Goal: Transaction & Acquisition: Obtain resource

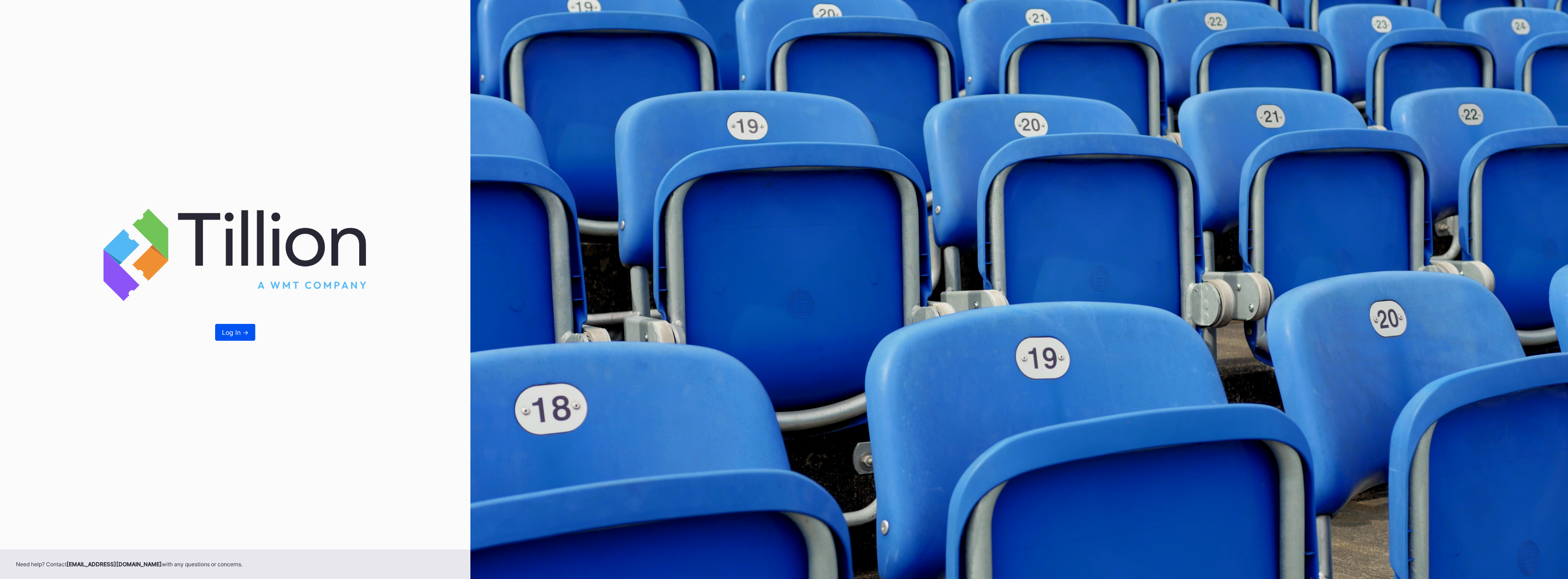
click at [219, 335] on button "Log In ->" at bounding box center [235, 332] width 40 height 17
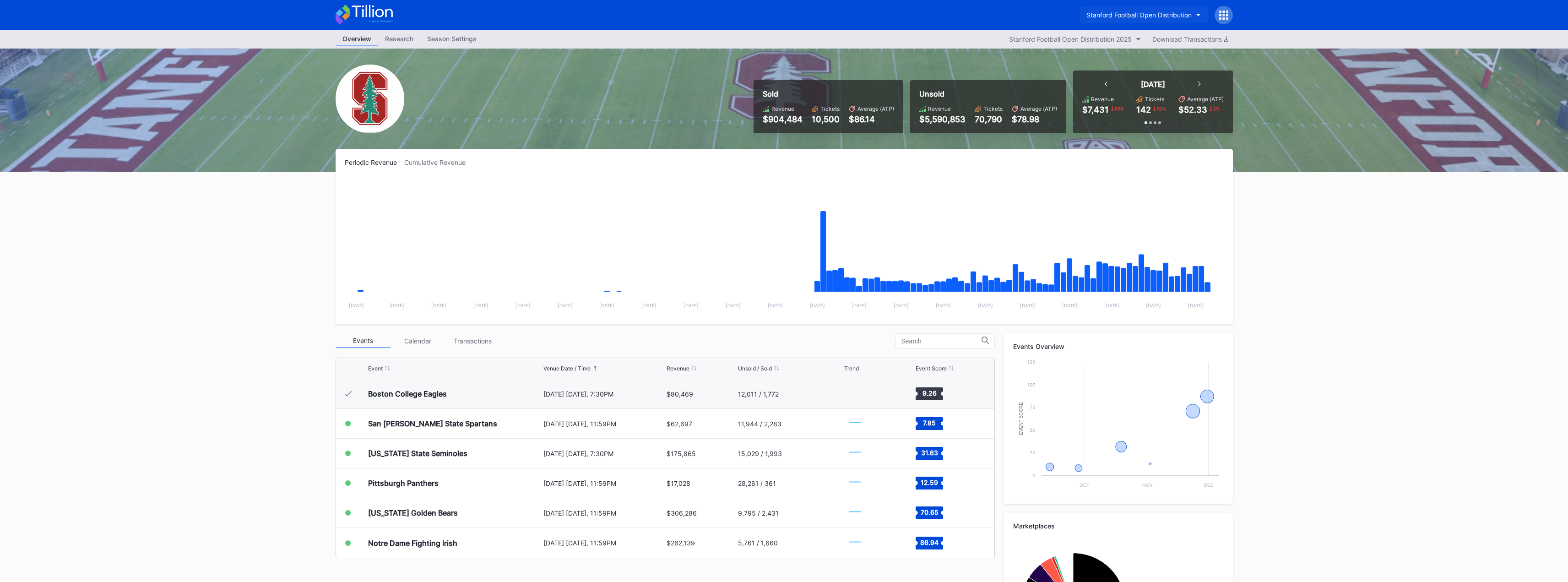
click at [1138, 17] on div "Stanford Football Open Distribution" at bounding box center [1139, 15] width 105 height 8
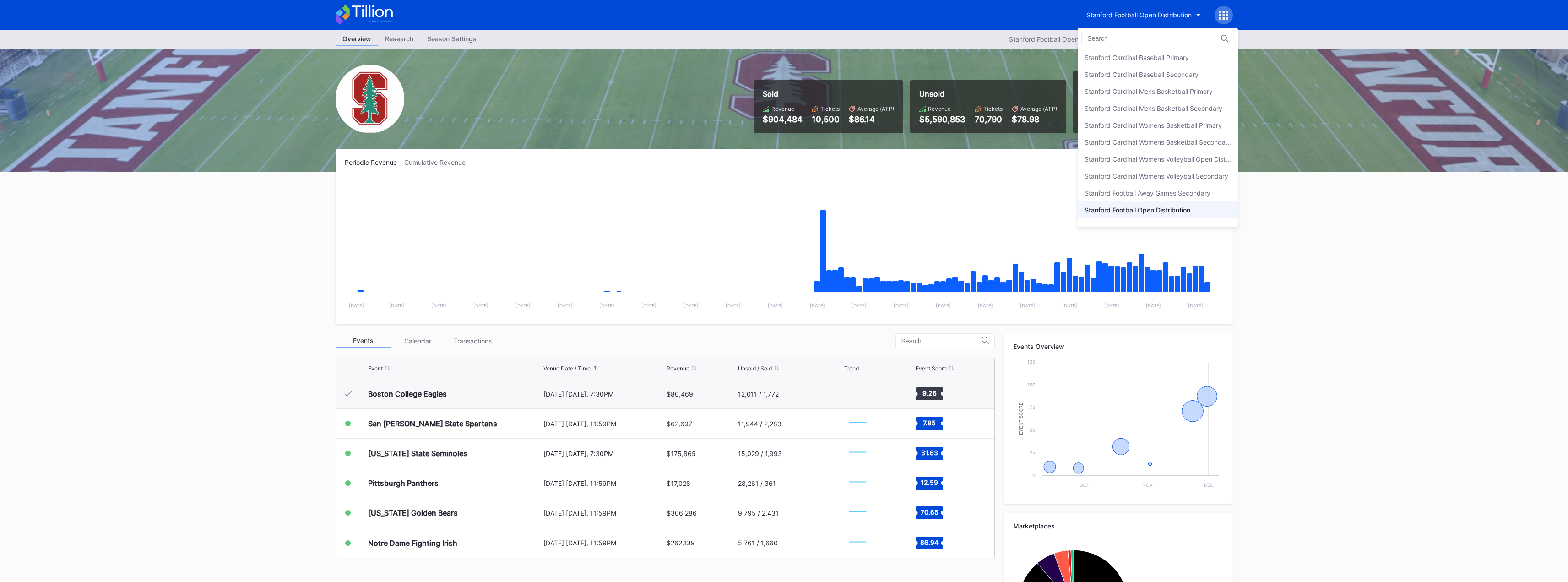
scroll to position [12, 0]
click at [1148, 150] on div "Stanford Cardinal Womens Volleyball Open Distribution" at bounding box center [1158, 147] width 147 height 8
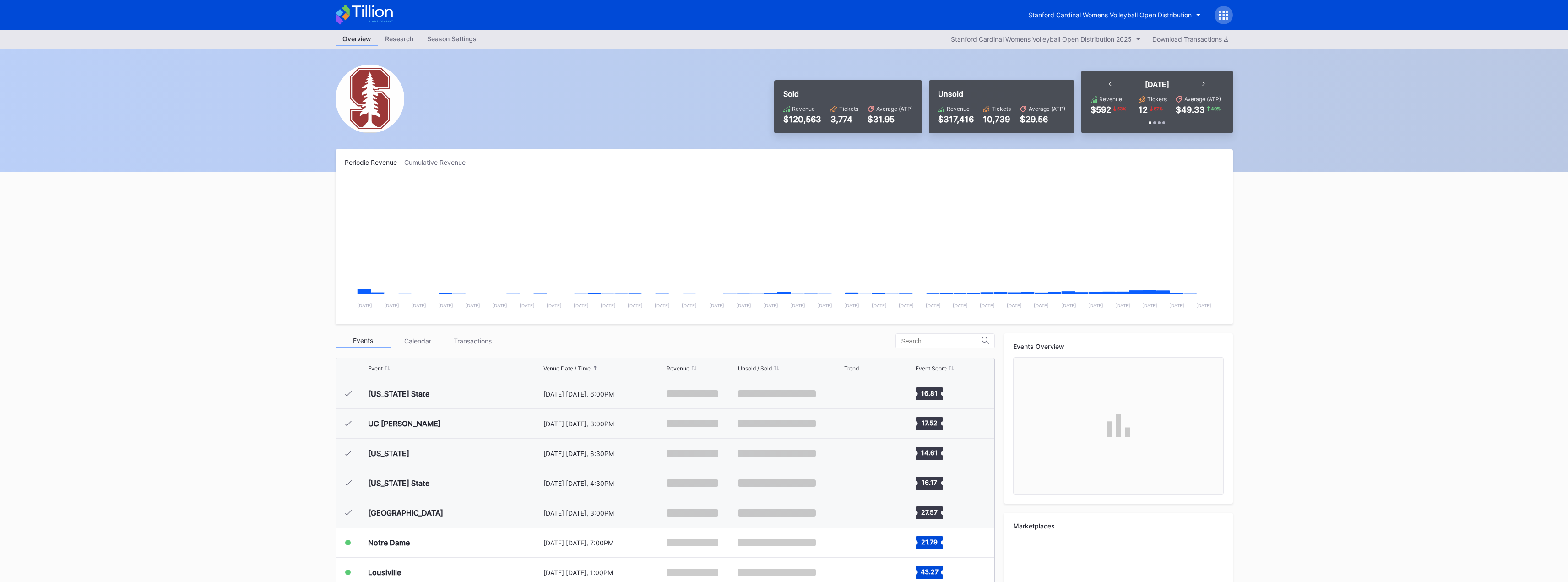
scroll to position [147, 0]
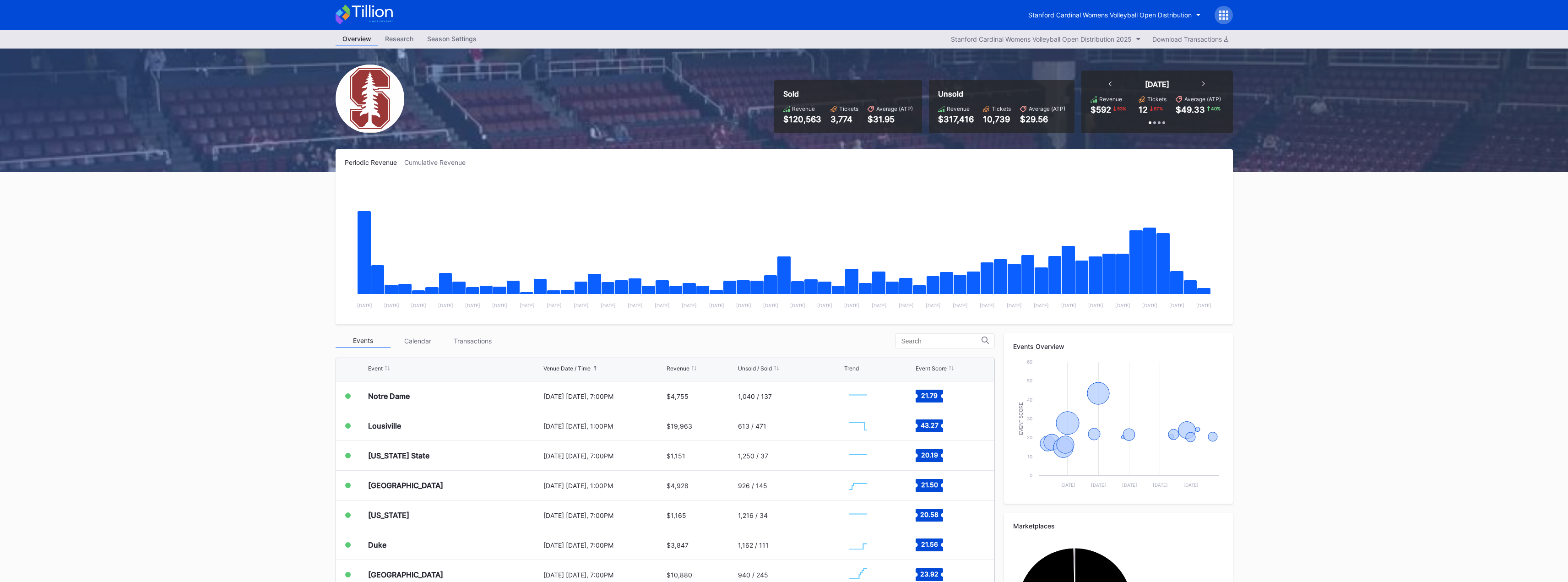
click at [468, 339] on div "Transactions" at bounding box center [473, 341] width 55 height 14
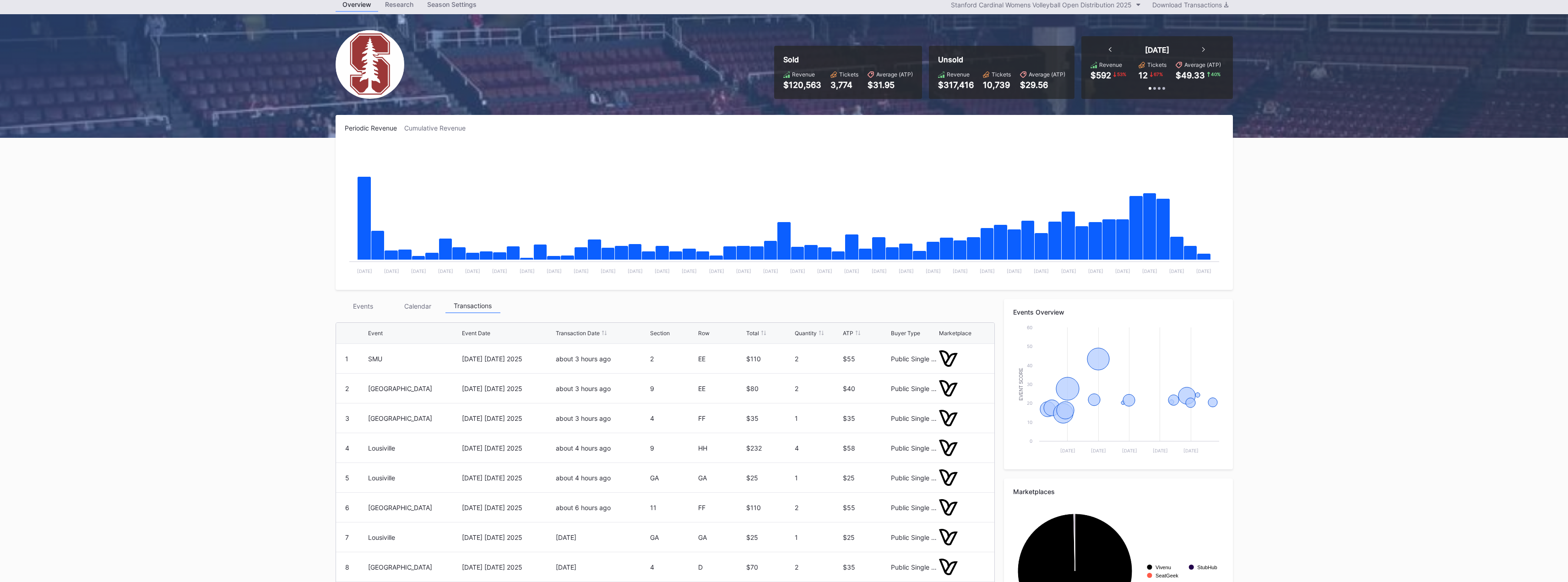
scroll to position [0, 0]
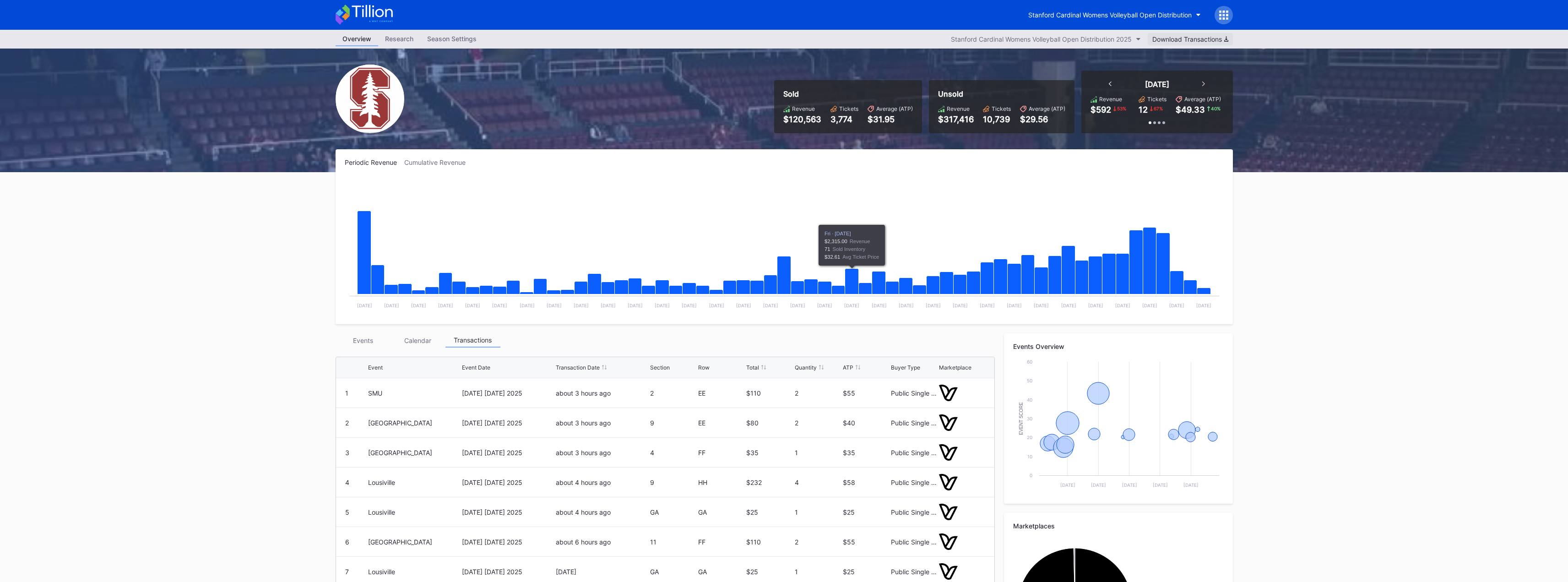
click at [1213, 42] on div "Download Transactions" at bounding box center [1190, 39] width 76 height 8
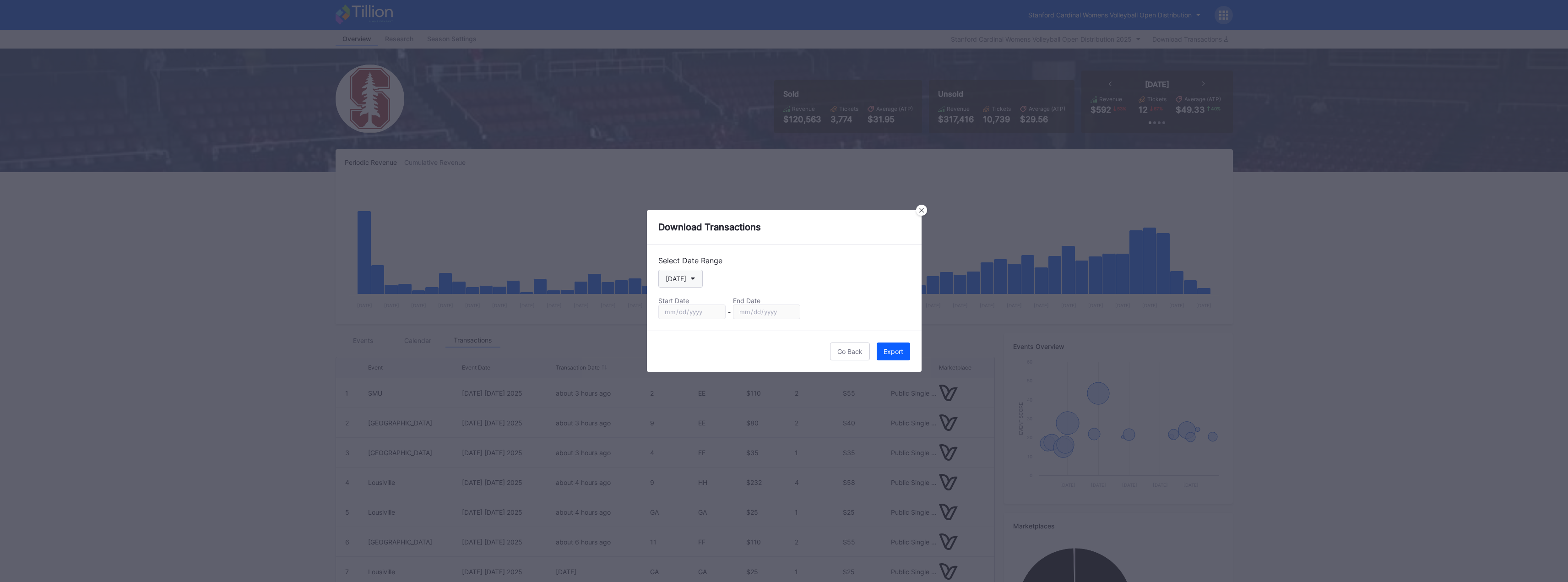
click at [689, 284] on button "[DATE]" at bounding box center [680, 278] width 45 height 18
click at [679, 393] on div "Custom" at bounding box center [685, 389] width 53 height 17
click at [719, 311] on input "[DATE]" at bounding box center [692, 312] width 67 height 15
type input "[DATE]"
click at [788, 312] on input "[DATE]" at bounding box center [767, 312] width 67 height 15
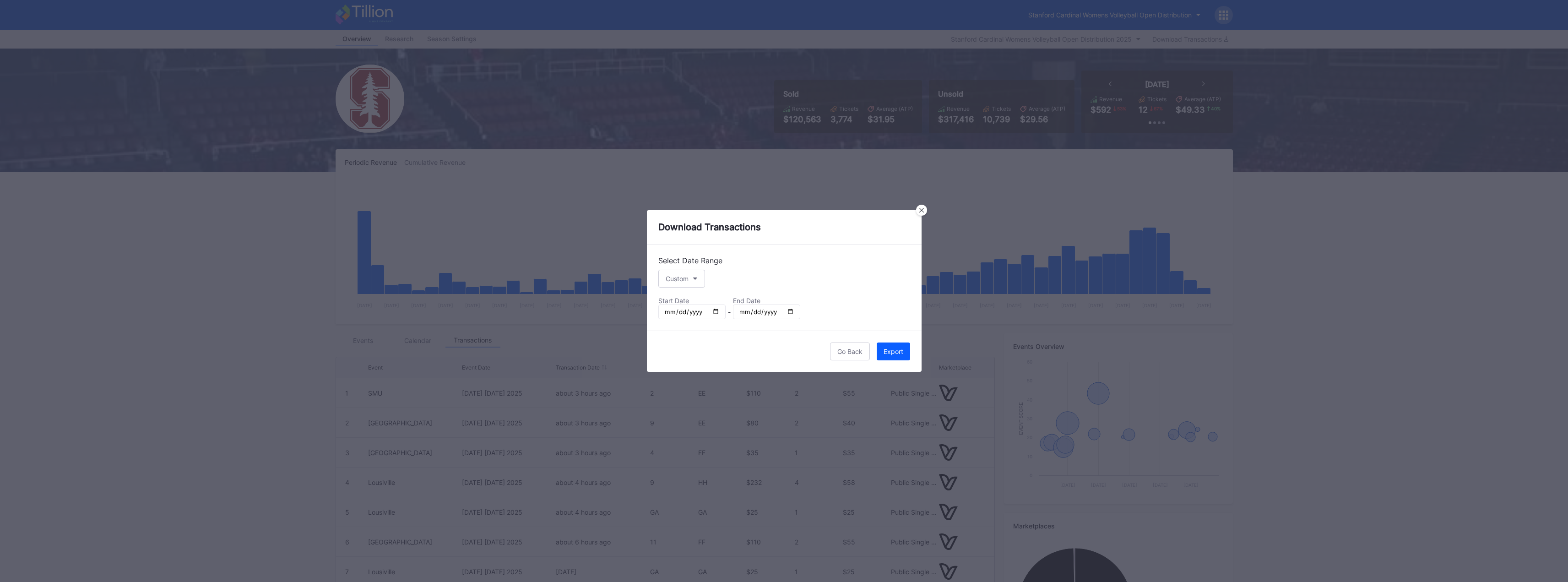
click at [858, 323] on div "Select Date Range Custom Start Date End Date [DATE] - [DATE]" at bounding box center [784, 287] width 274 height 86
click at [894, 349] on div "Export" at bounding box center [893, 351] width 20 height 8
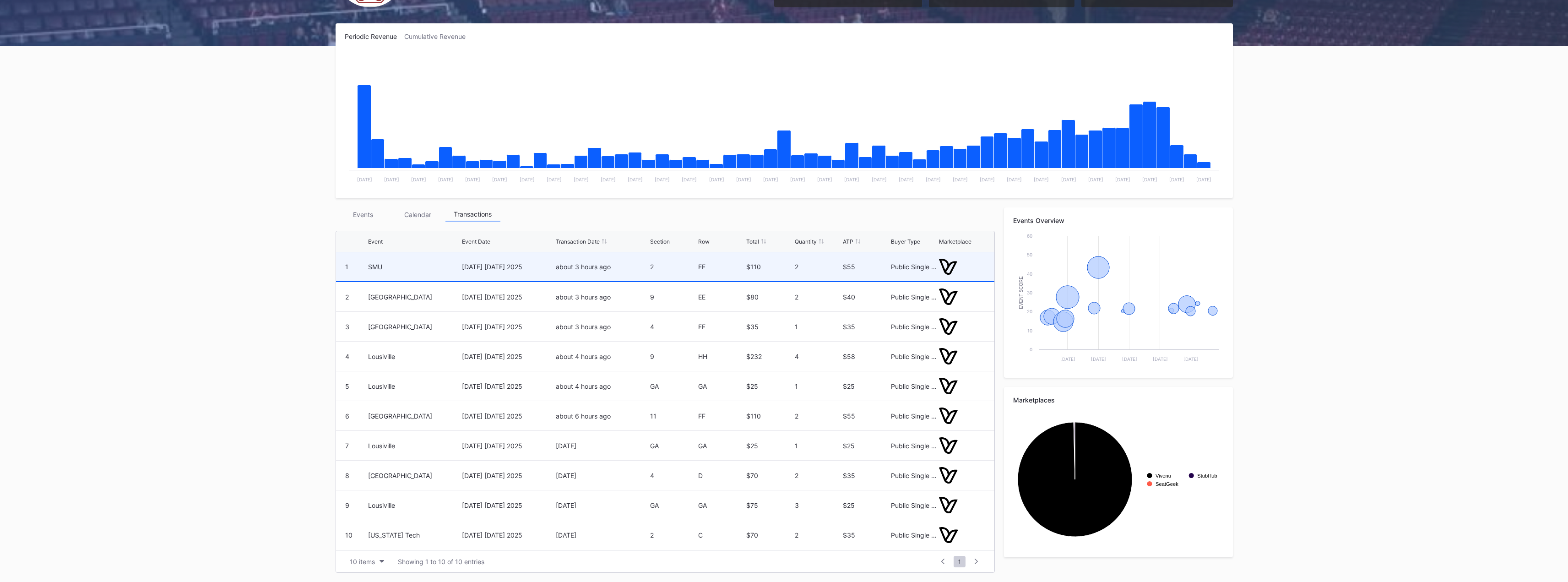
scroll to position [34, 0]
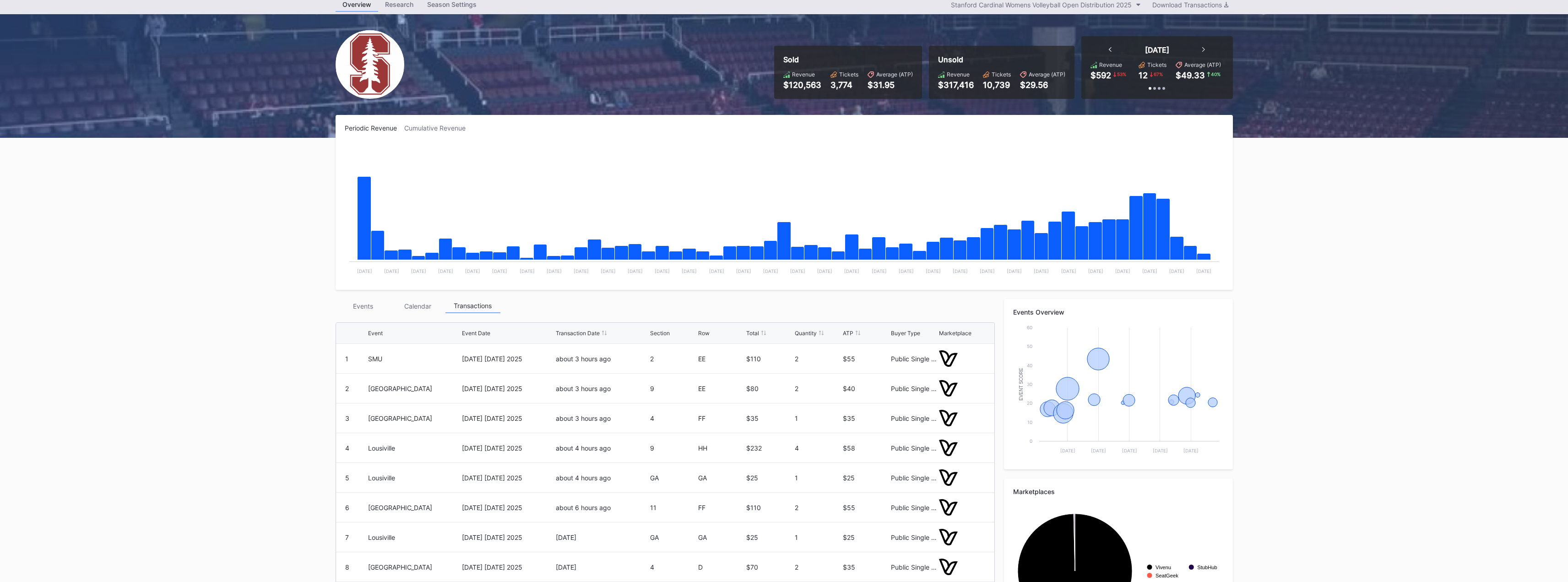
click at [363, 304] on div "Events" at bounding box center [363, 306] width 55 height 14
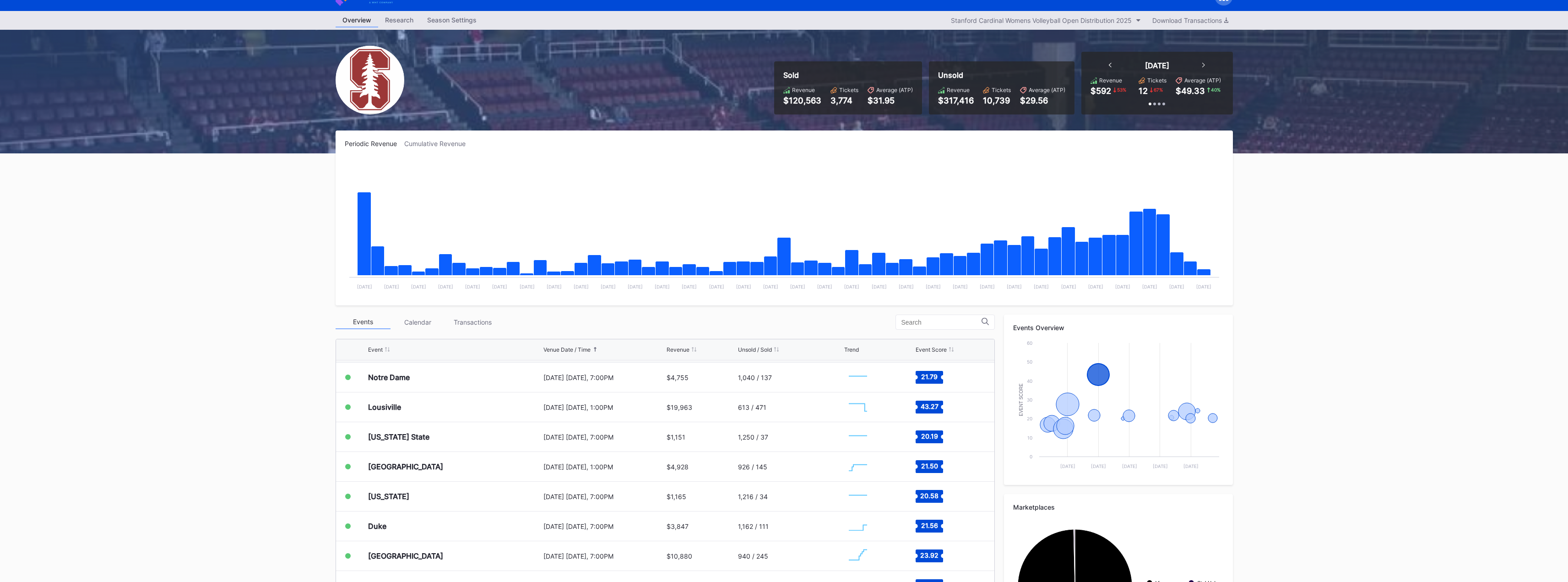
scroll to position [0, 0]
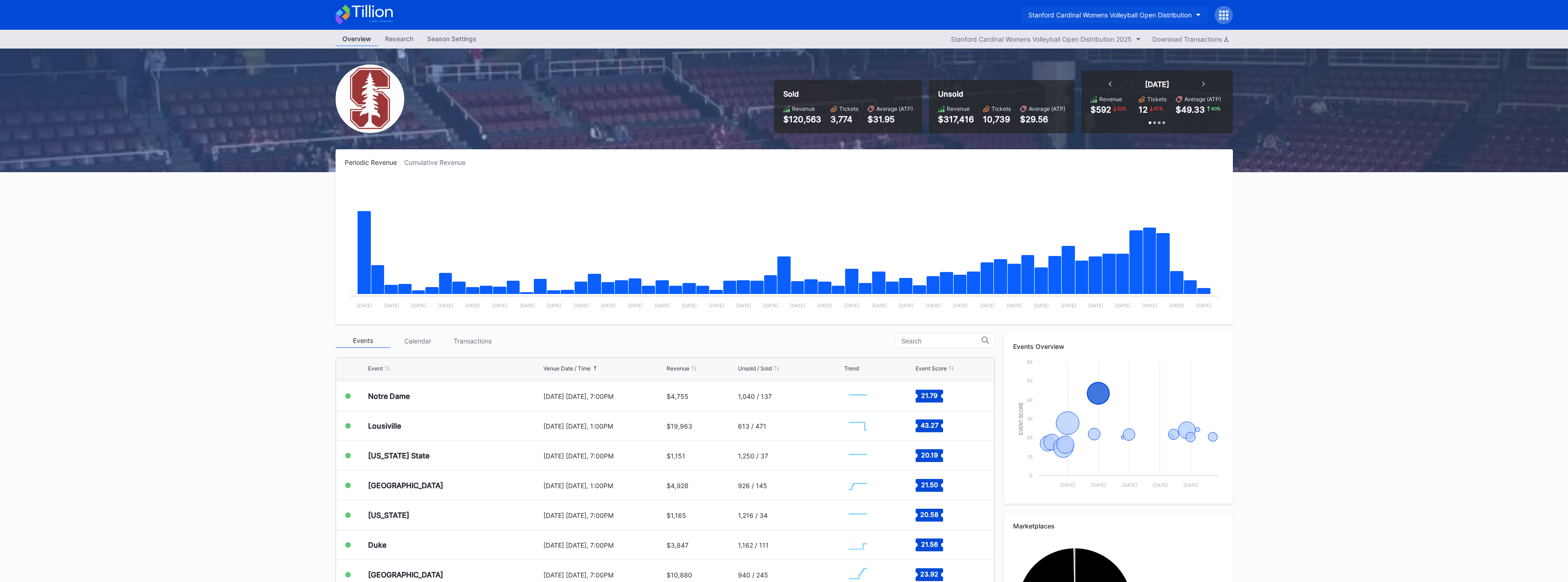
click at [1113, 20] on button "Stanford Cardinal Womens Volleyball Open Distribution" at bounding box center [1114, 15] width 186 height 17
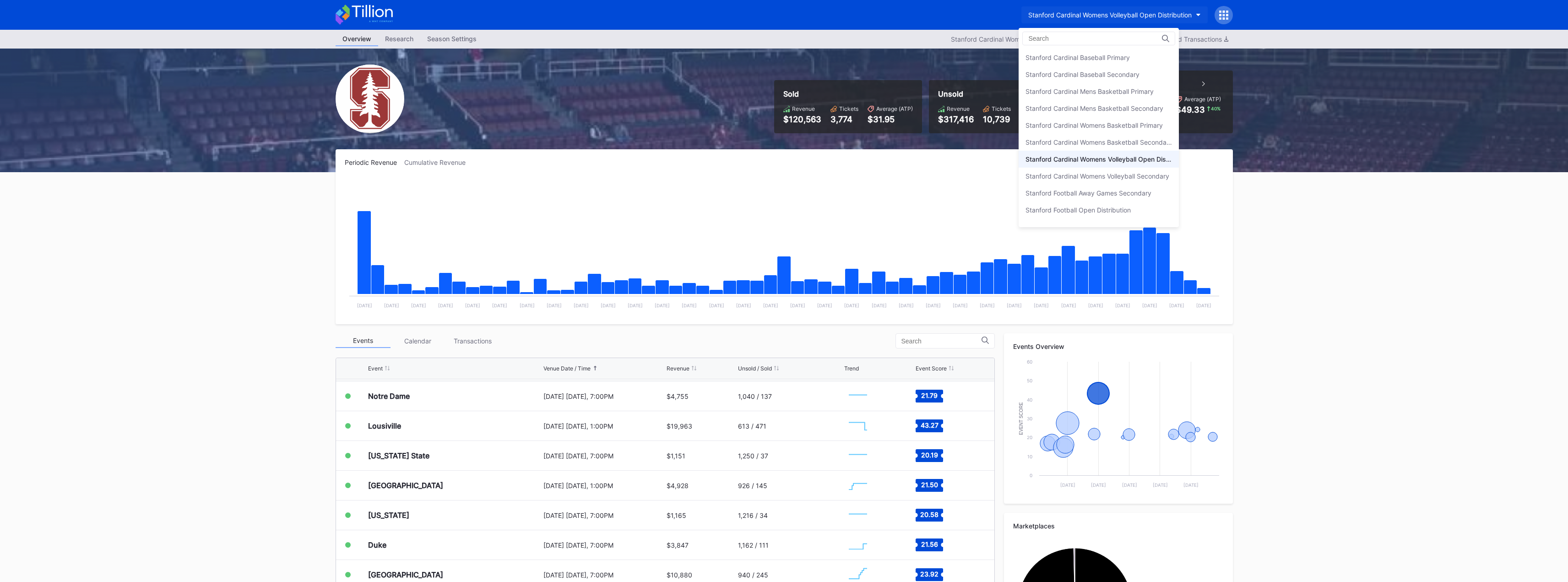
scroll to position [12, 0]
click at [1102, 201] on div "Stanford Football Open Distribution" at bounding box center [1078, 198] width 105 height 8
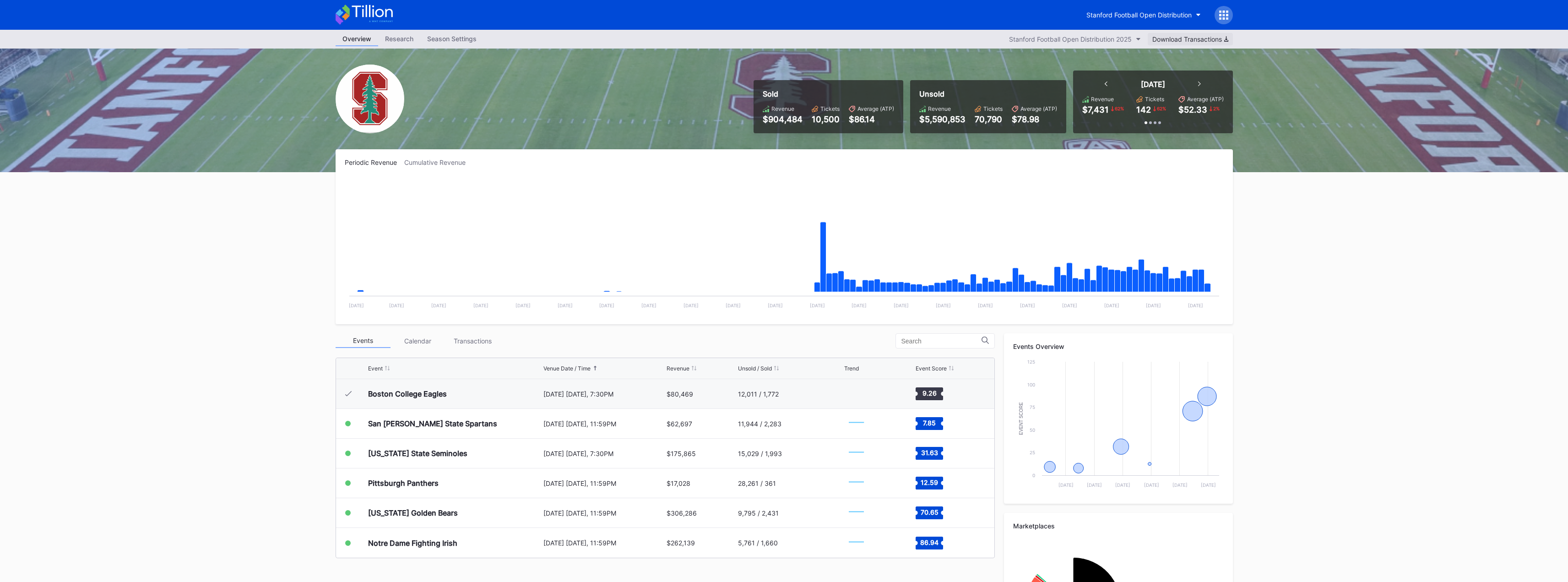
click at [1194, 37] on div "Download Transactions" at bounding box center [1190, 39] width 76 height 8
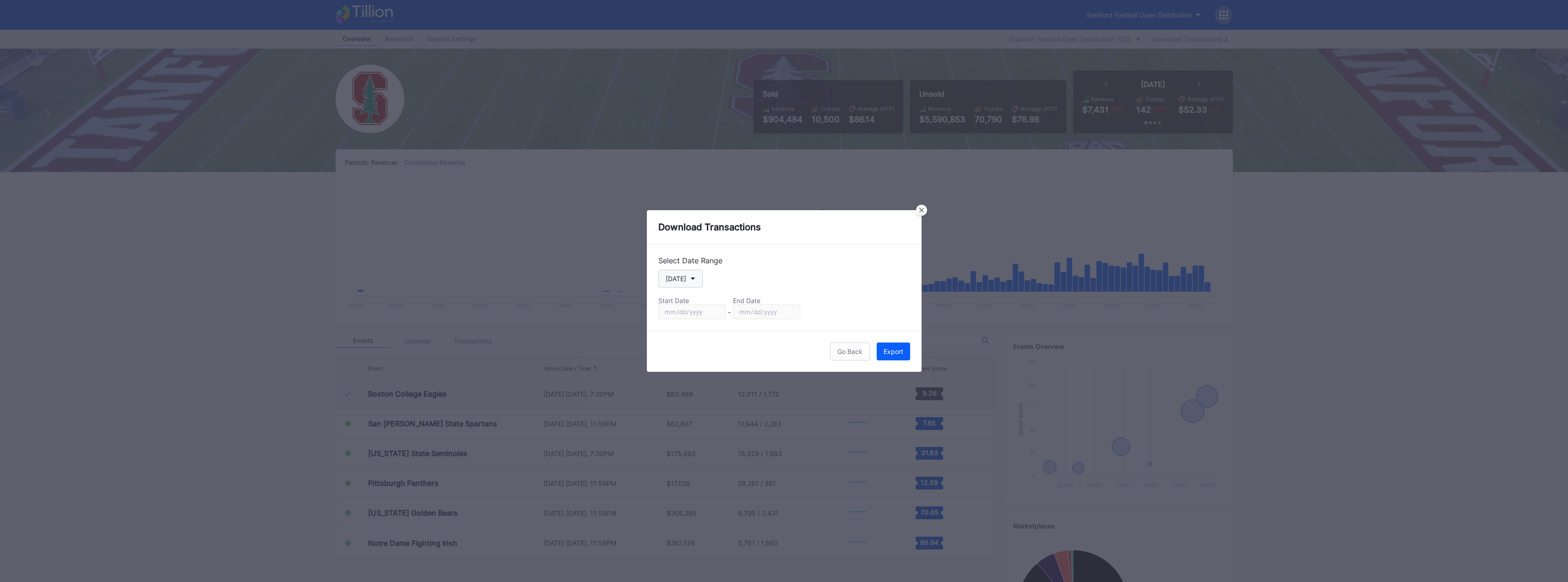
click at [691, 278] on icon "button" at bounding box center [693, 279] width 4 height 2
click at [685, 388] on div "Custom" at bounding box center [676, 389] width 23 height 8
click at [717, 311] on input "[DATE]" at bounding box center [692, 312] width 67 height 15
type input "[DATE]"
click at [894, 350] on div "Export" at bounding box center [893, 351] width 20 height 8
